Goal: Information Seeking & Learning: Find specific fact

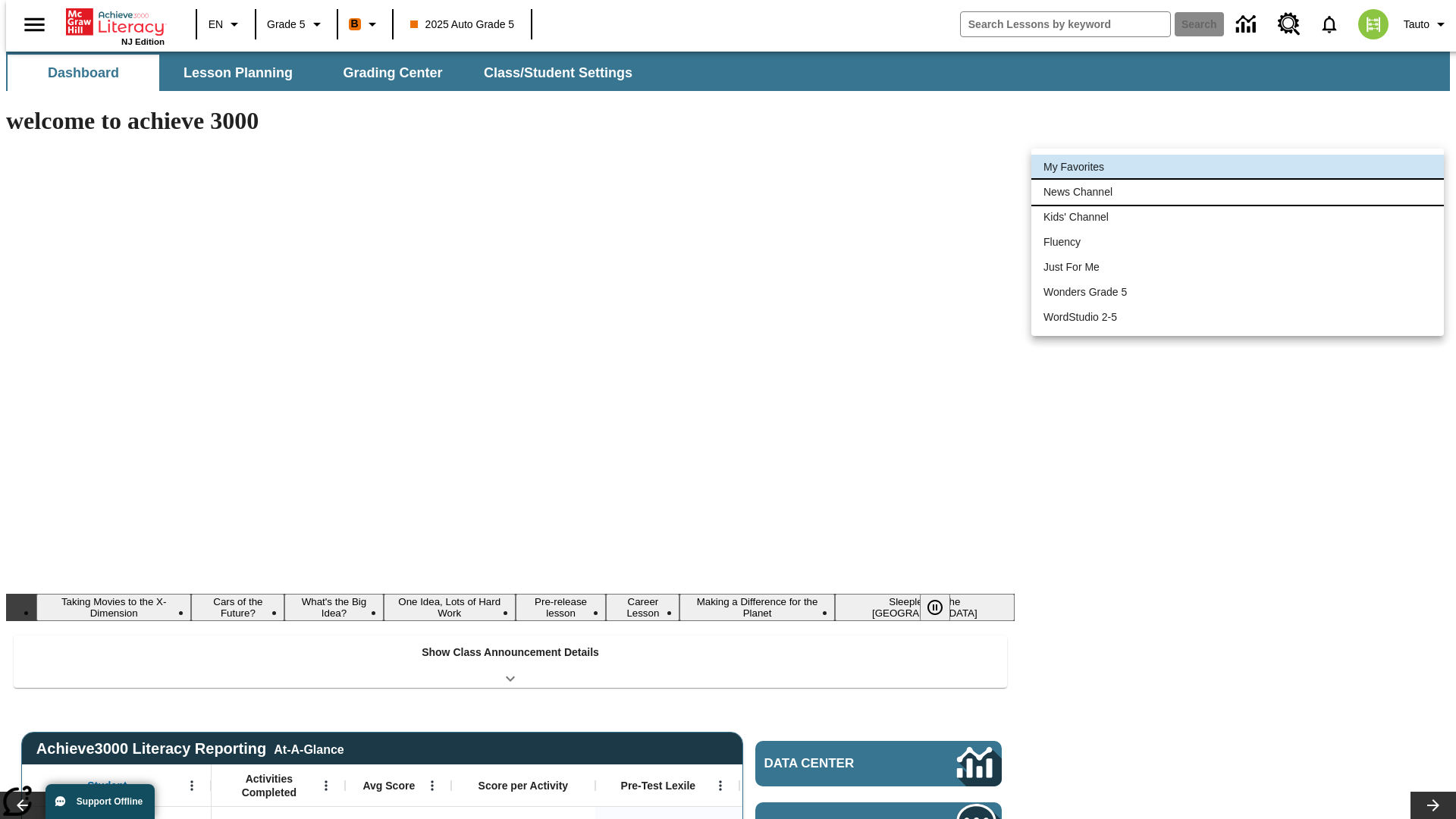
click at [1238, 192] on li "News Channel" at bounding box center [1238, 192] width 412 height 25
type input "120"
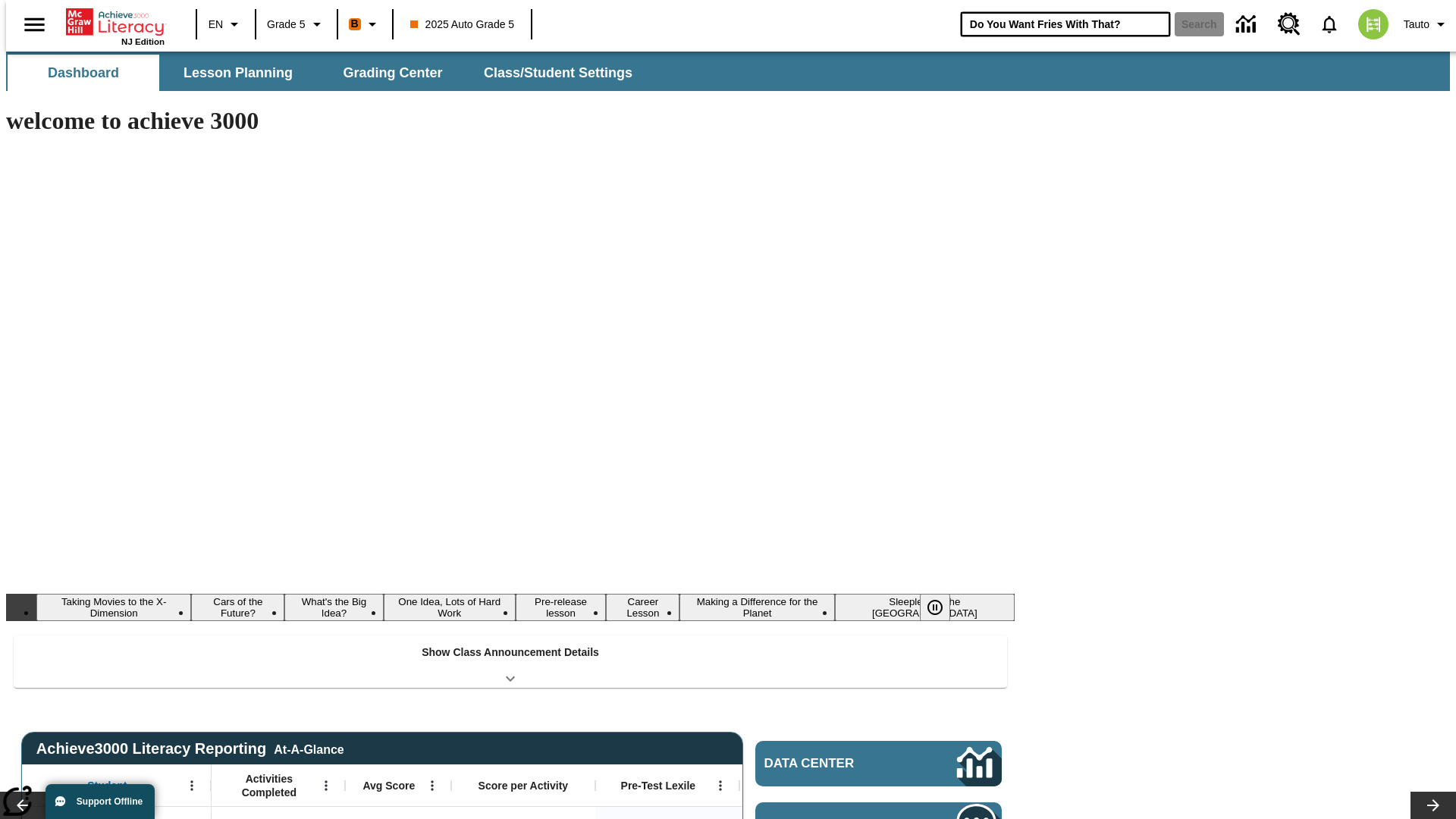
type input "Do You Want Fries With That?"
click at [1190, 24] on button "Search" at bounding box center [1199, 24] width 49 height 24
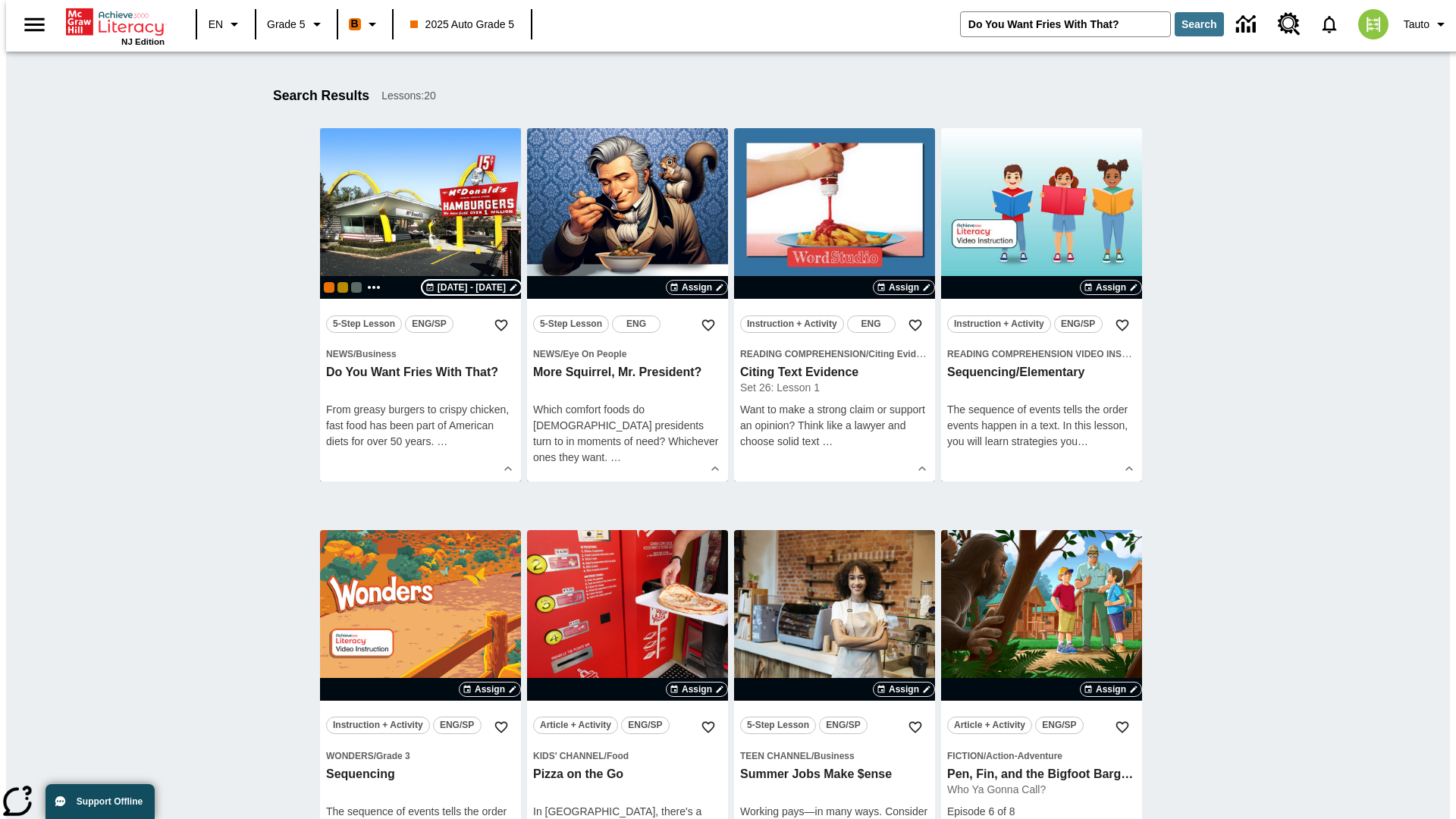
click at [472, 288] on span "[DATE] - [DATE]" at bounding box center [471, 288] width 68 height 14
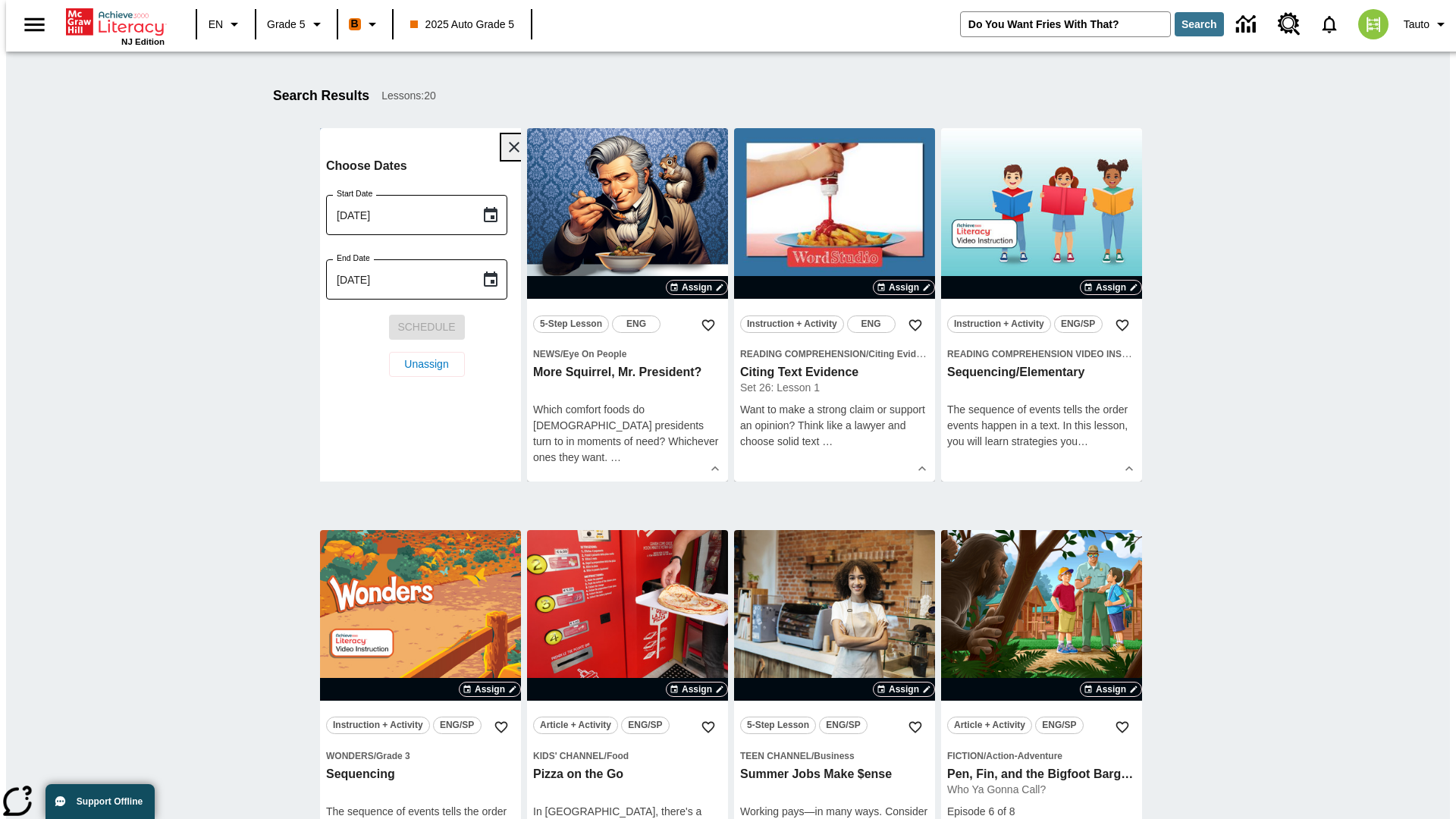
scroll to position [200, 0]
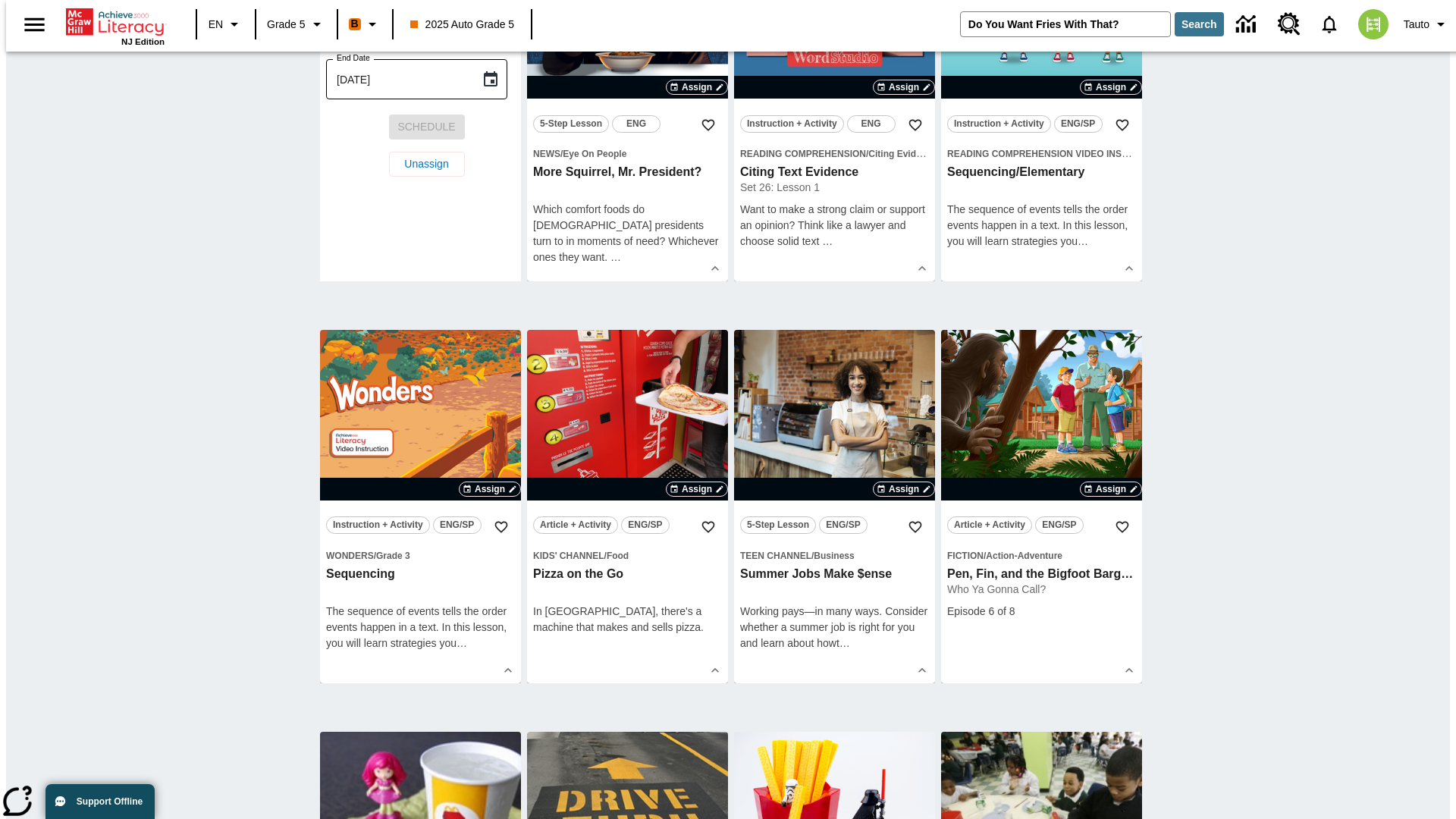
click at [496, 22] on icon "Choose date, selected date is Sep 23, 2025" at bounding box center [491, 15] width 14 height 16
